Goal: Transaction & Acquisition: Purchase product/service

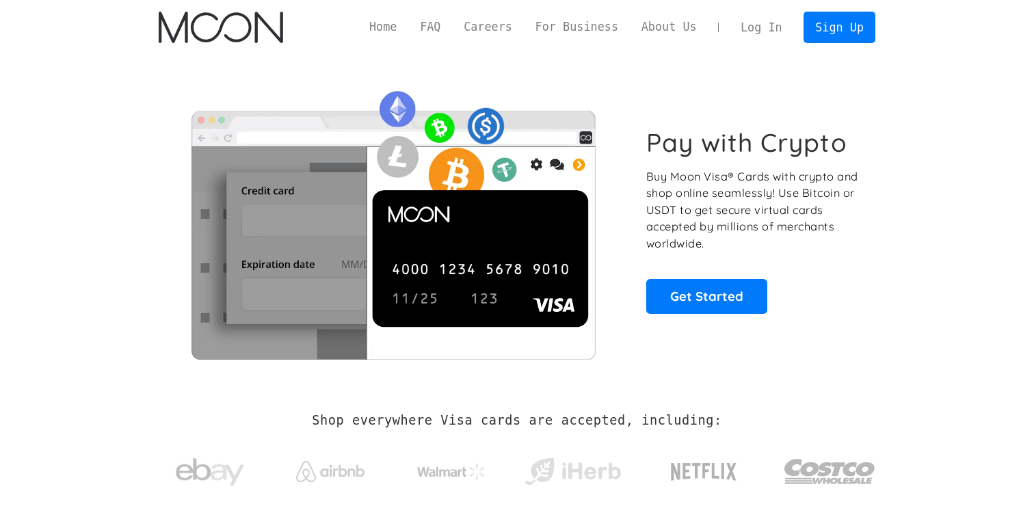
click at [754, 30] on link "Log In" at bounding box center [761, 27] width 64 height 30
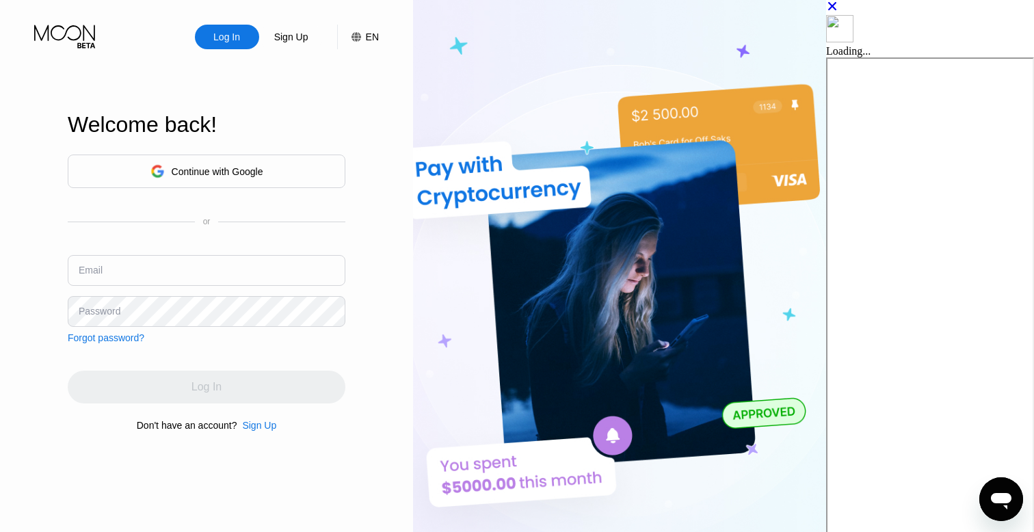
click at [263, 170] on div "Continue with Google" at bounding box center [218, 171] width 92 height 11
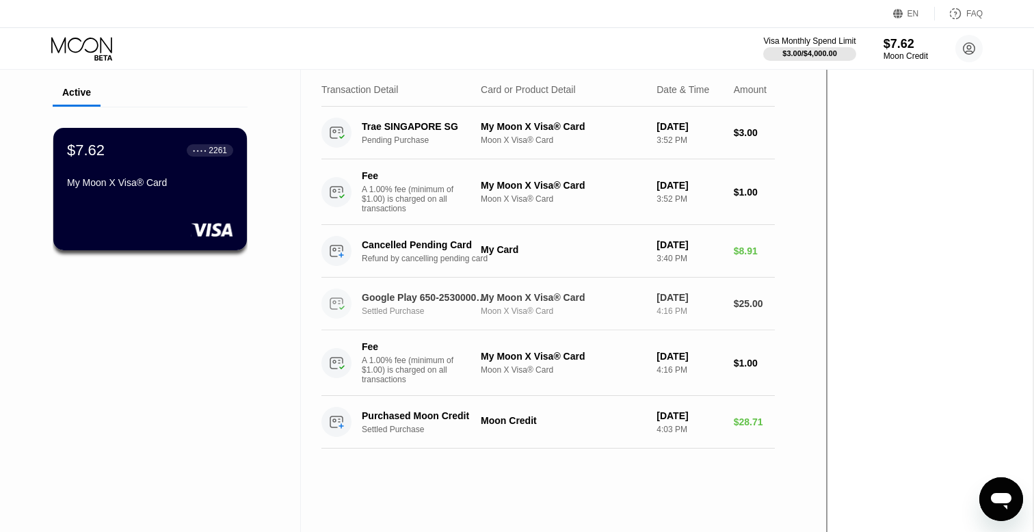
scroll to position [44, 0]
click at [185, 211] on div "$7.62 ● ● ● ● 2261 My Moon X Visa® Card" at bounding box center [150, 190] width 195 height 124
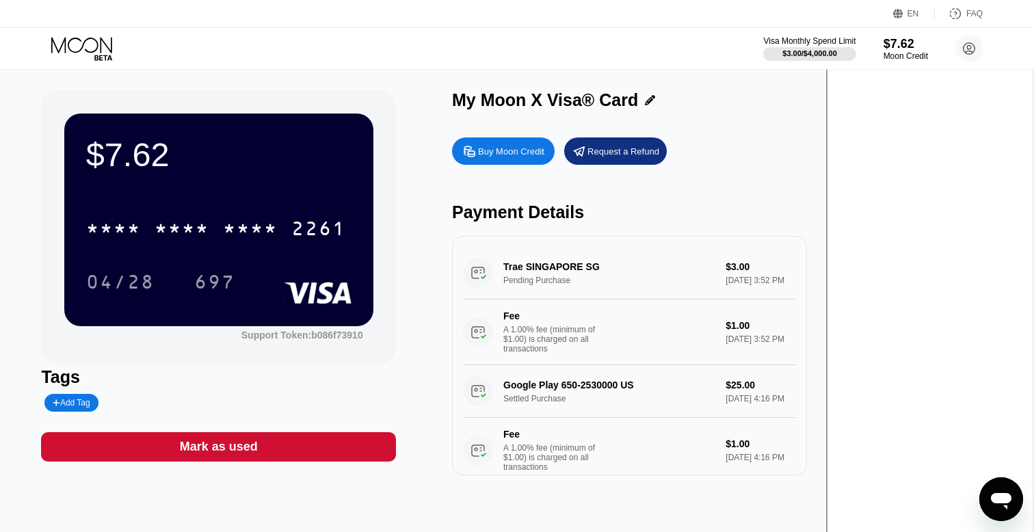
click at [239, 193] on div "$7.62 * * * * * * * * * * * * 2261 04/28 697" at bounding box center [218, 219] width 309 height 212
click at [267, 200] on div "$7.62 * * * * * * * * * * * * 2261 04/28 697" at bounding box center [218, 219] width 309 height 212
click at [544, 148] on div "Buy Moon Credit" at bounding box center [511, 152] width 66 height 12
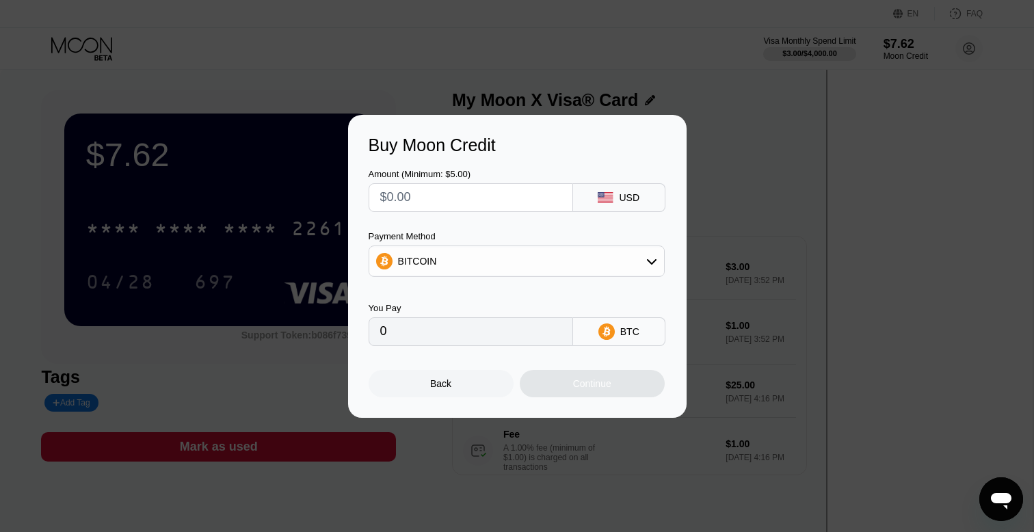
click at [456, 194] on input "text" at bounding box center [470, 197] width 181 height 27
type input "$2"
type input "0.00001758"
type input "$20"
type input "0.00017576"
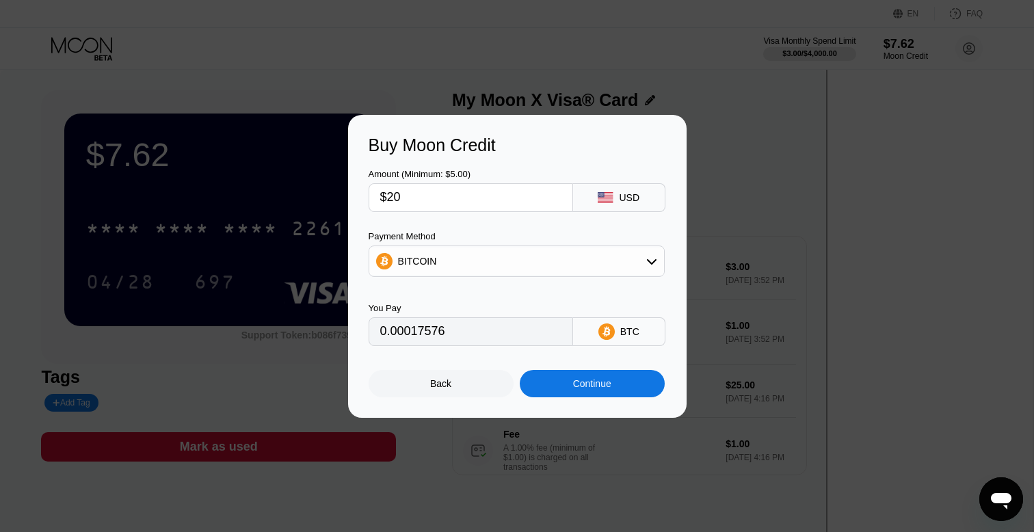
type input "$200"
type input "0.00175760"
type input "$200"
click at [591, 385] on div "Continue" at bounding box center [592, 383] width 38 height 11
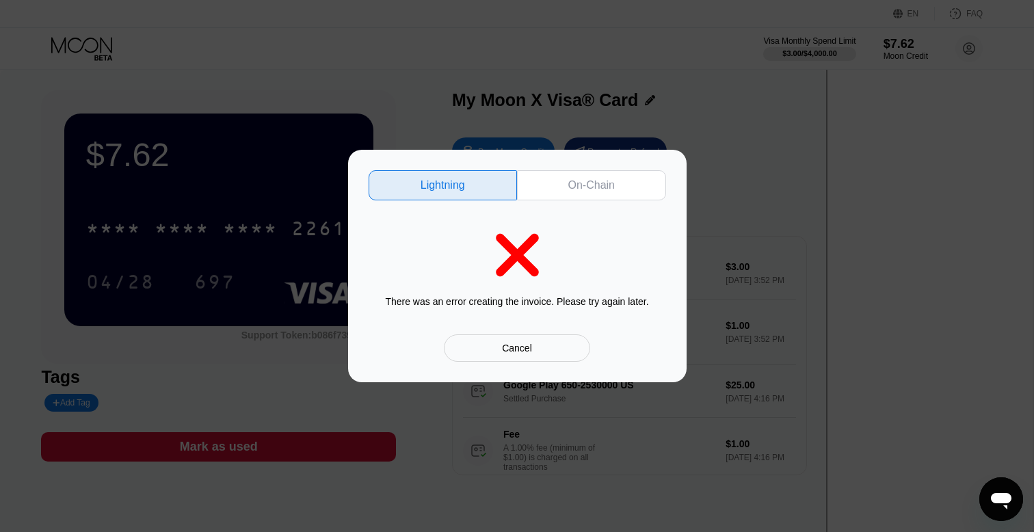
click at [507, 347] on div "Cancel" at bounding box center [517, 348] width 30 height 12
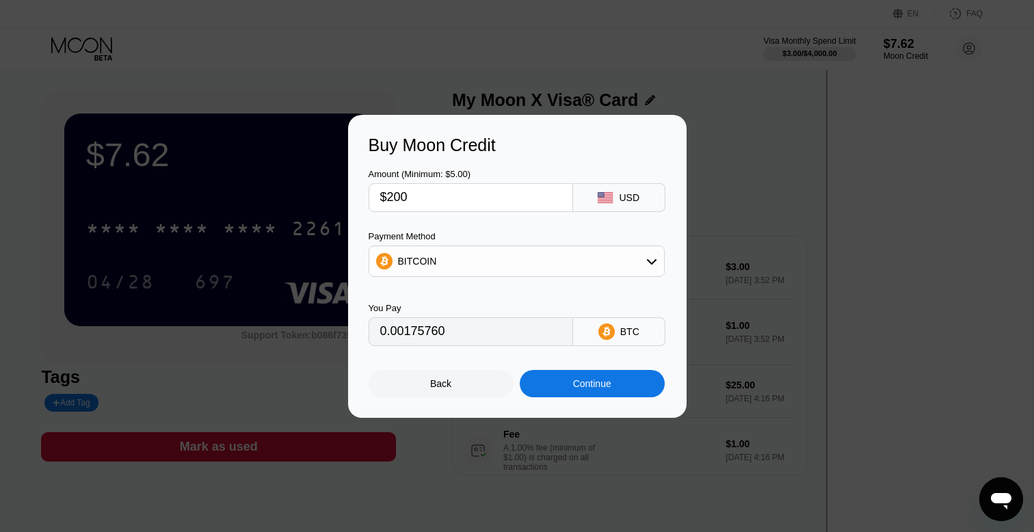
click at [437, 199] on input "$200" at bounding box center [470, 197] width 181 height 27
type input "0"
type input "$1"
type input "0.00000879"
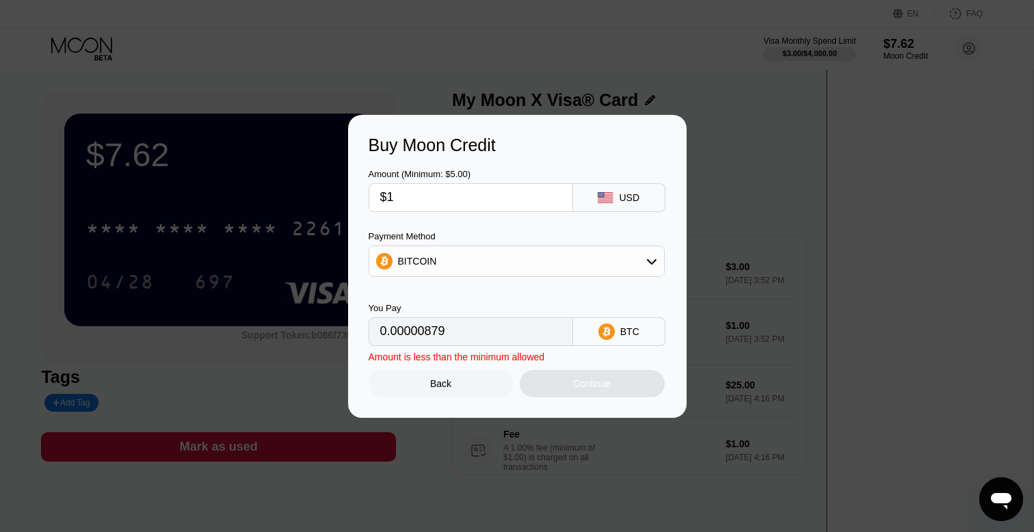
type input "$10"
type input "0.00008788"
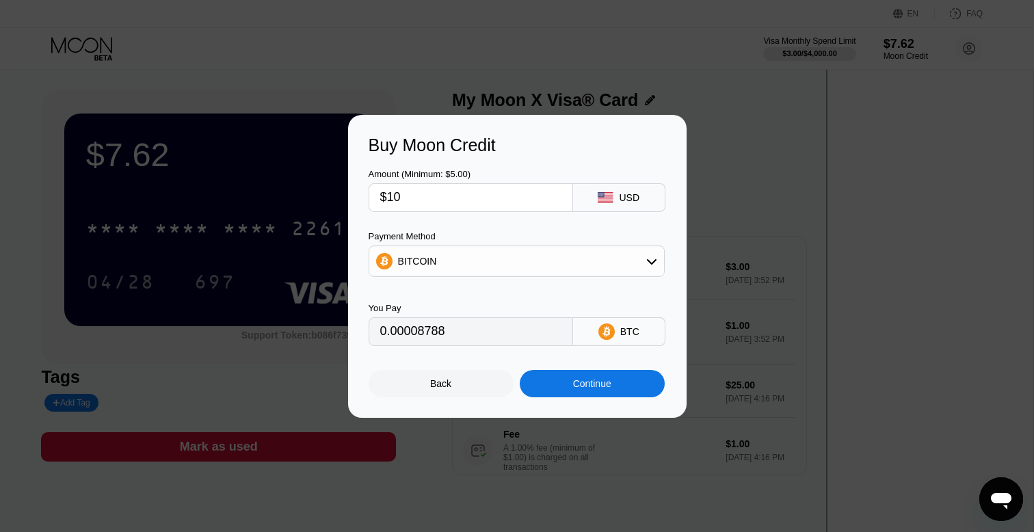
click at [573, 383] on div "Continue" at bounding box center [592, 383] width 38 height 11
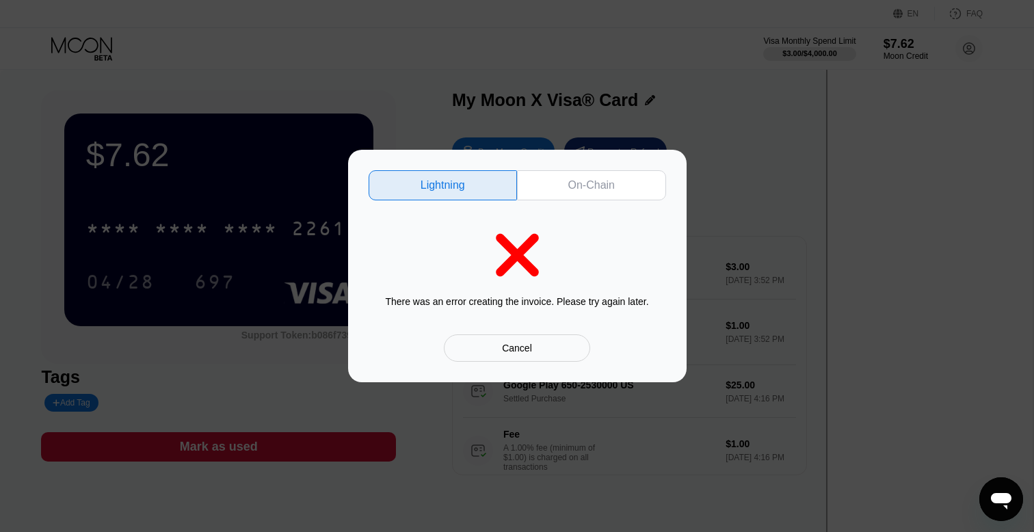
click at [509, 352] on div "Cancel" at bounding box center [517, 348] width 30 height 12
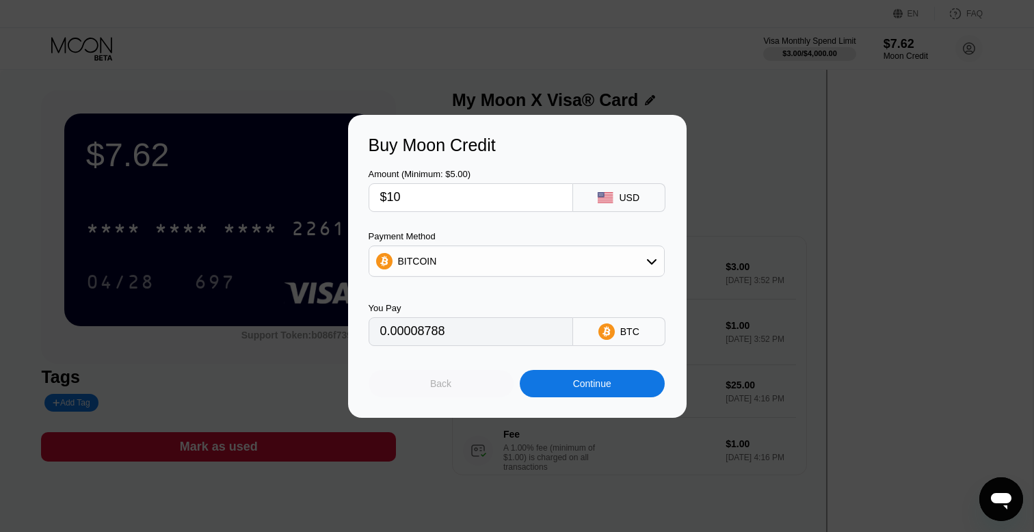
click at [452, 386] on div "Back" at bounding box center [440, 383] width 145 height 27
